Goal: Task Accomplishment & Management: Manage account settings

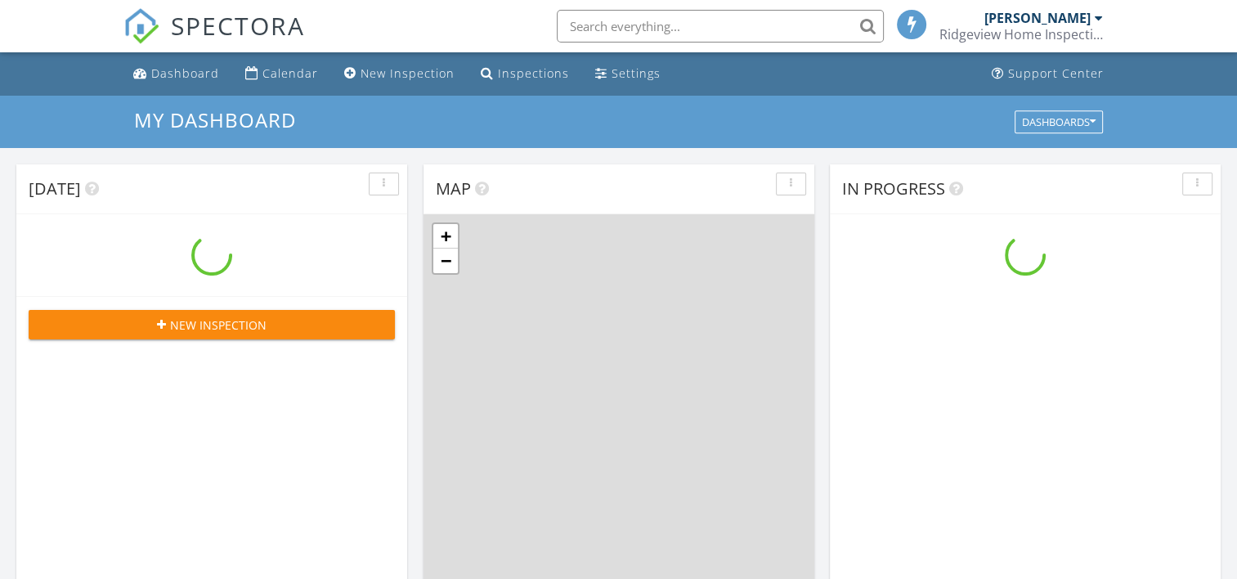
scroll to position [1514, 1262]
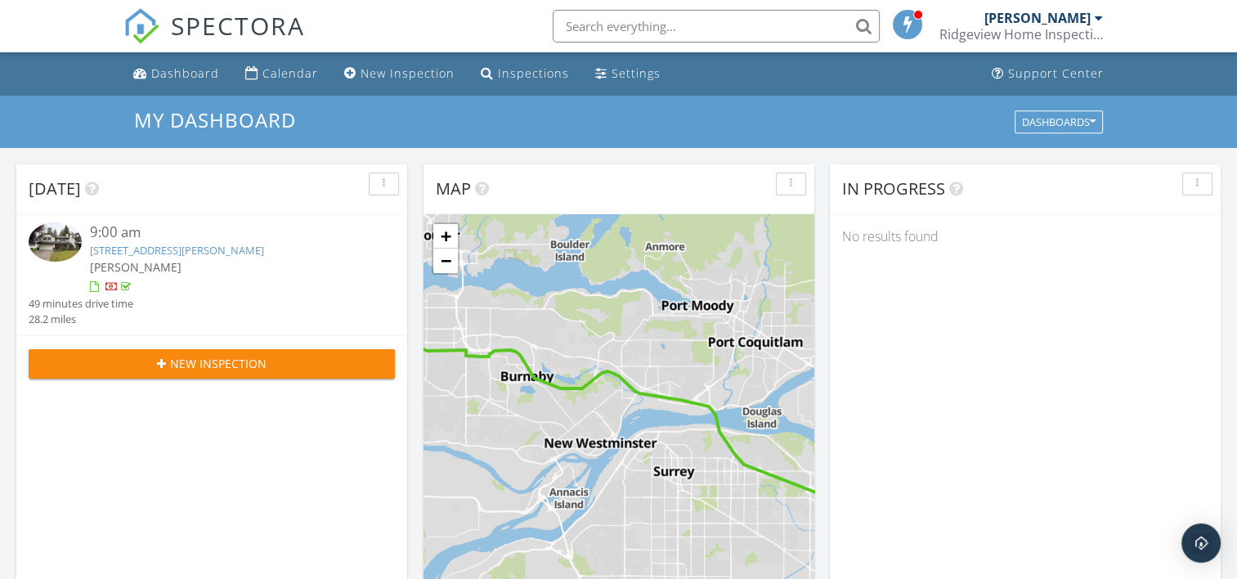
click at [165, 253] on link "[STREET_ADDRESS][PERSON_NAME]" at bounding box center [177, 250] width 174 height 15
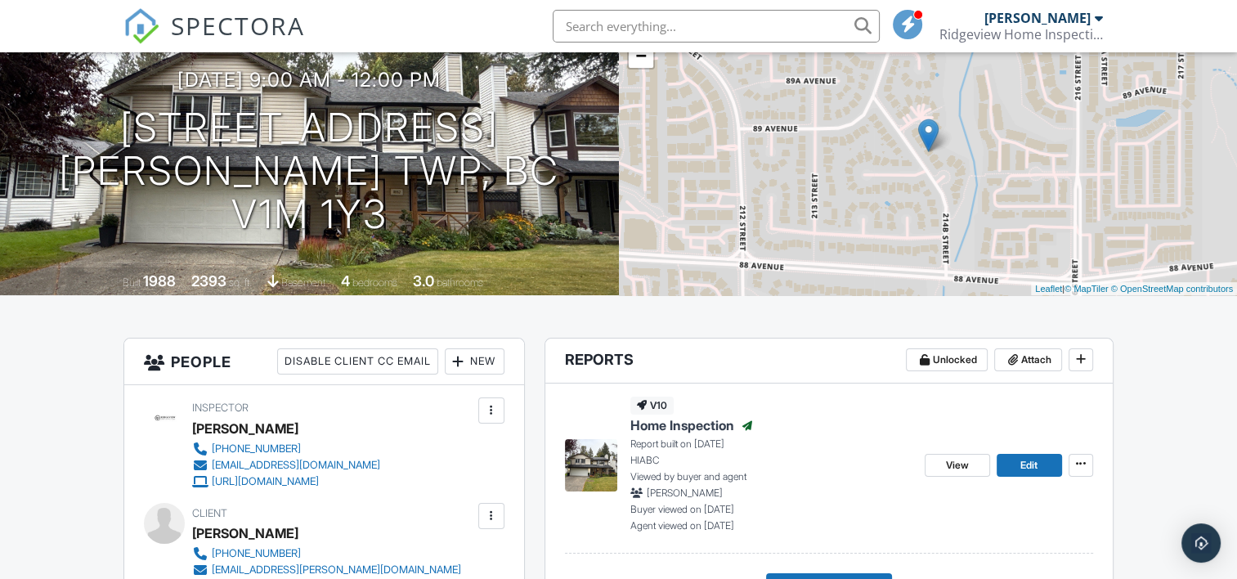
scroll to position [245, 0]
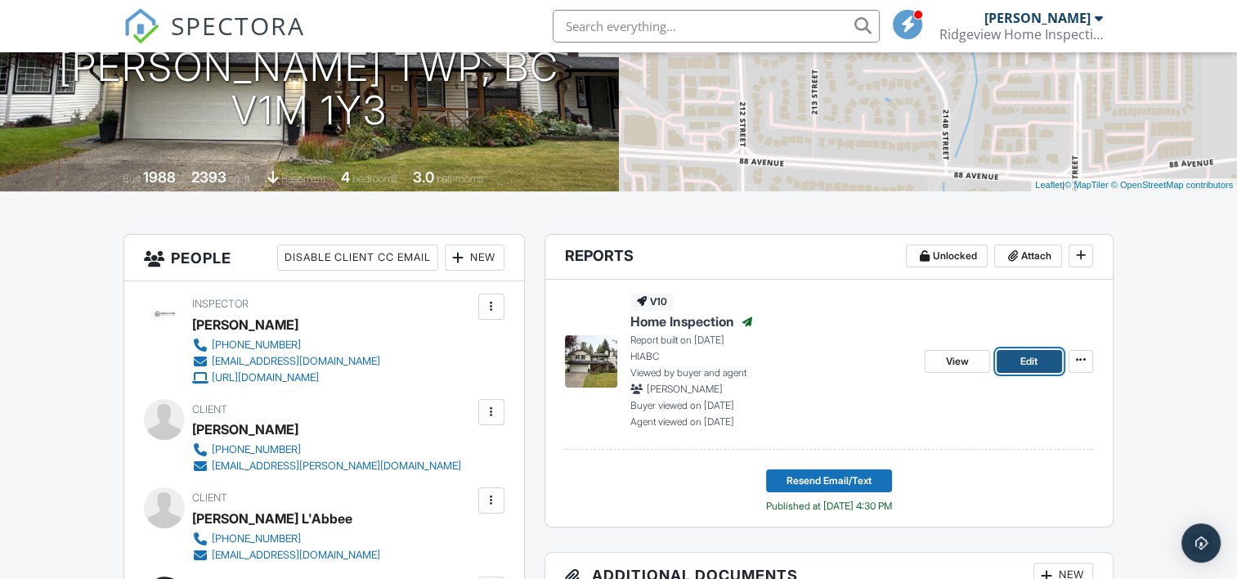
click at [1001, 360] on link "Edit" at bounding box center [1029, 361] width 65 height 23
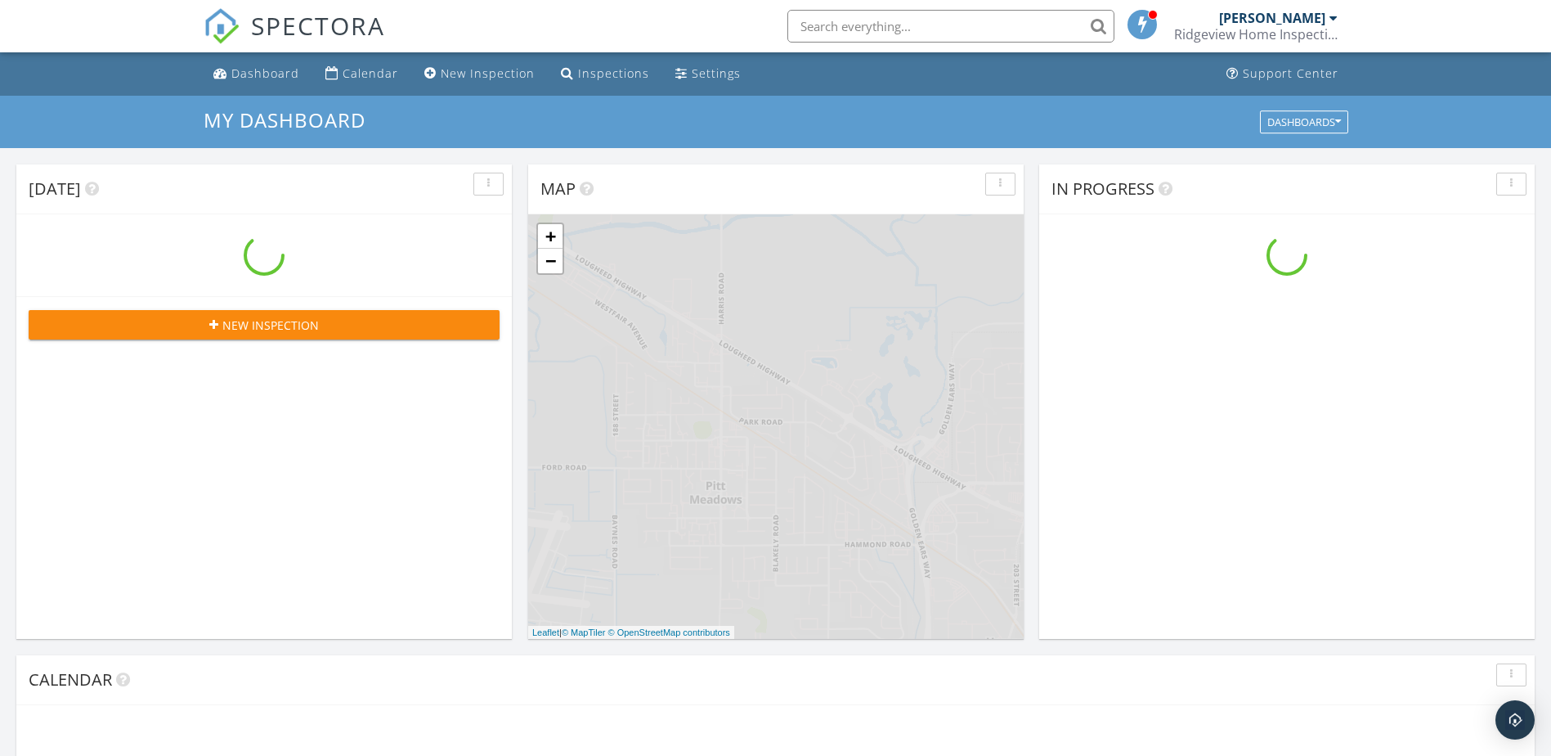
scroll to position [1514, 1576]
